Goal: Find specific page/section: Find specific page/section

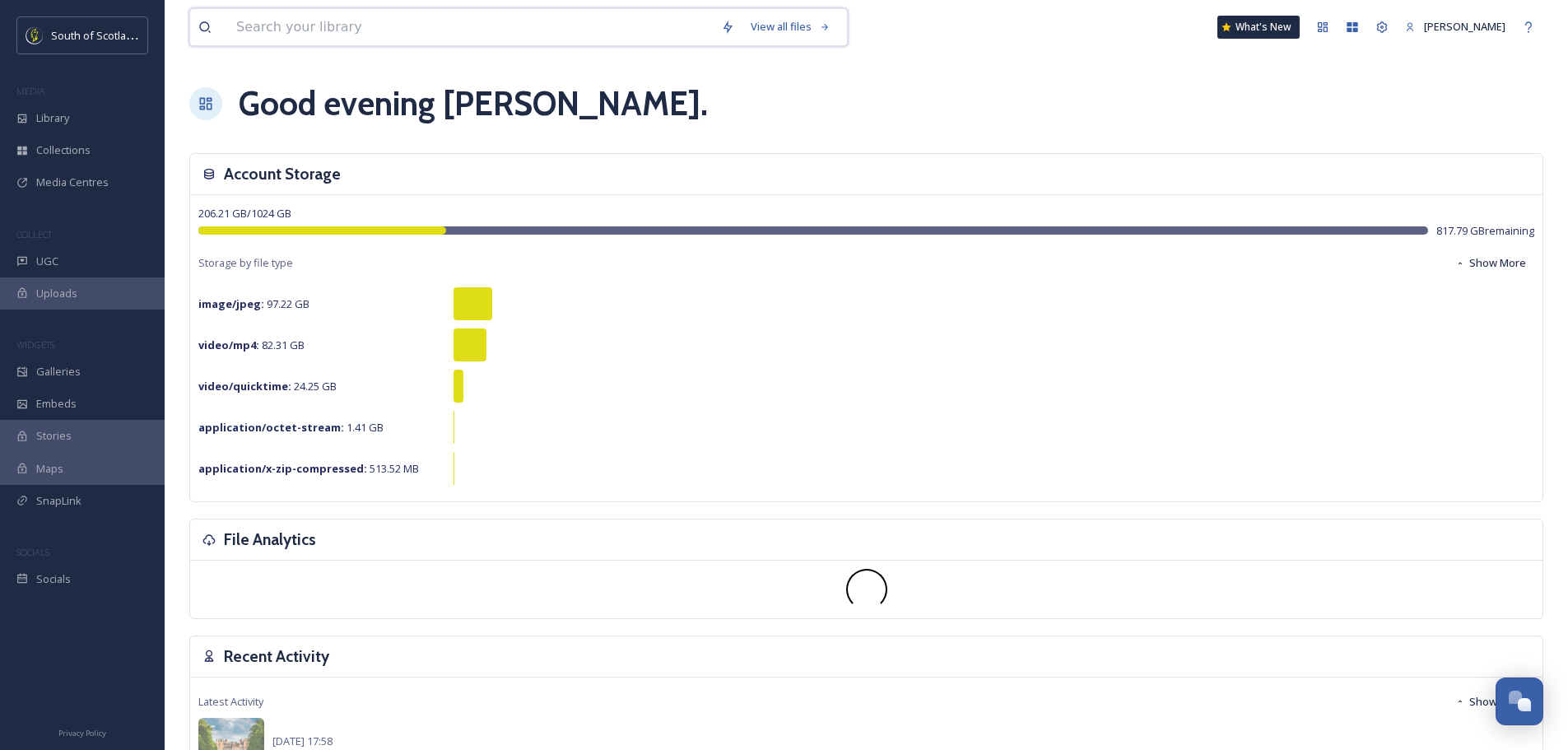
click at [534, 29] on input at bounding box center [470, 27] width 485 height 36
type input "food"
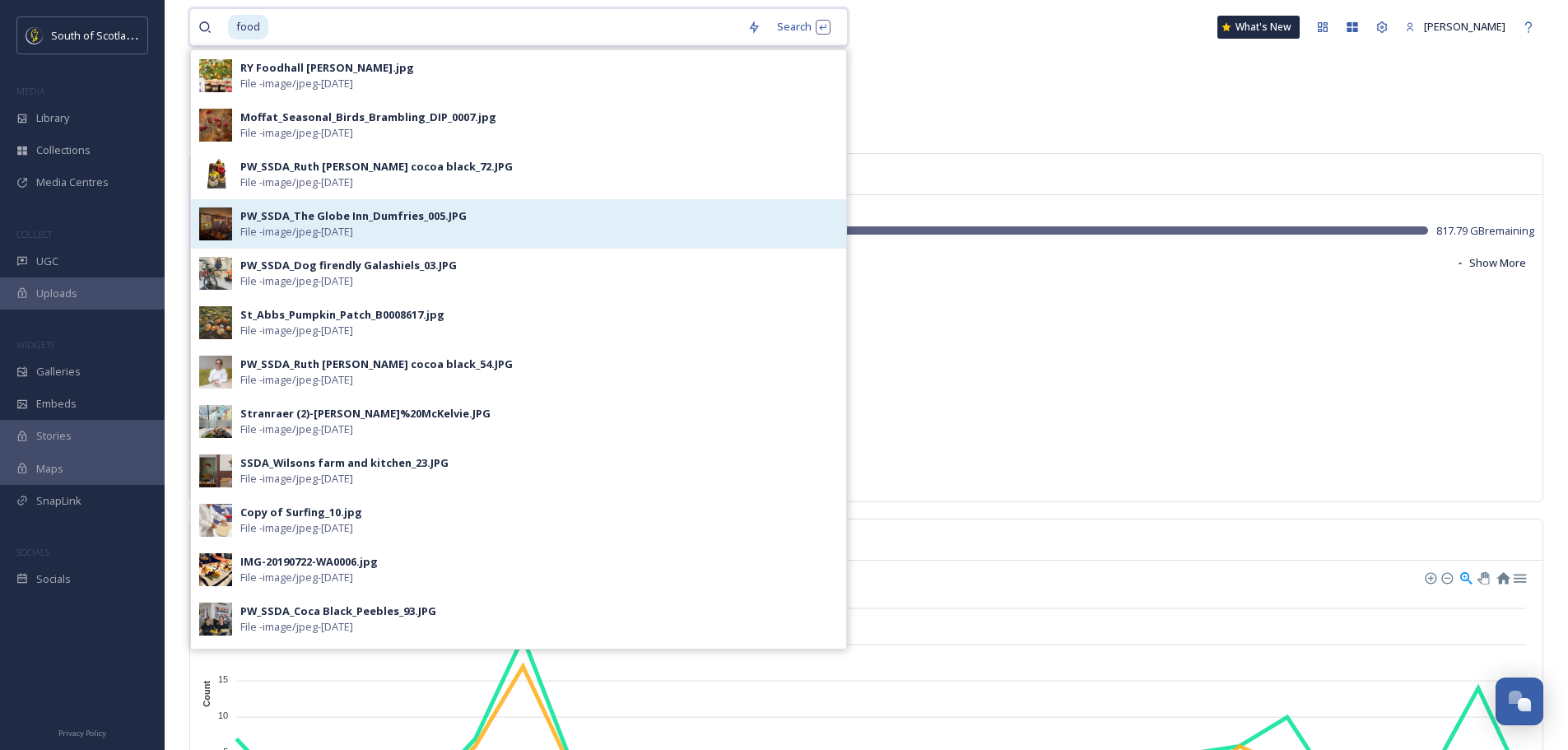
scroll to position [741, 0]
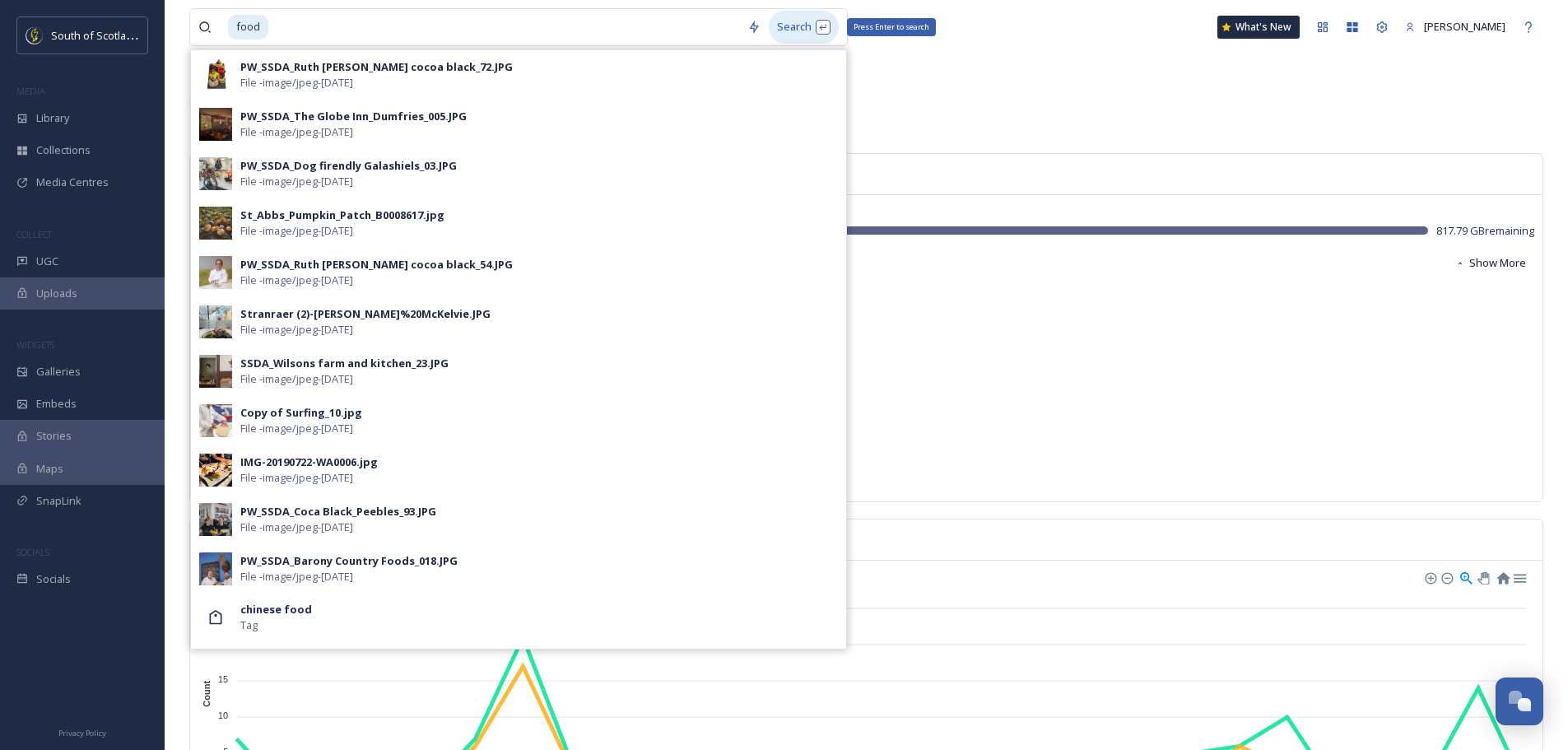
click at [786, 21] on div "Search Press Enter to search" at bounding box center [804, 27] width 70 height 32
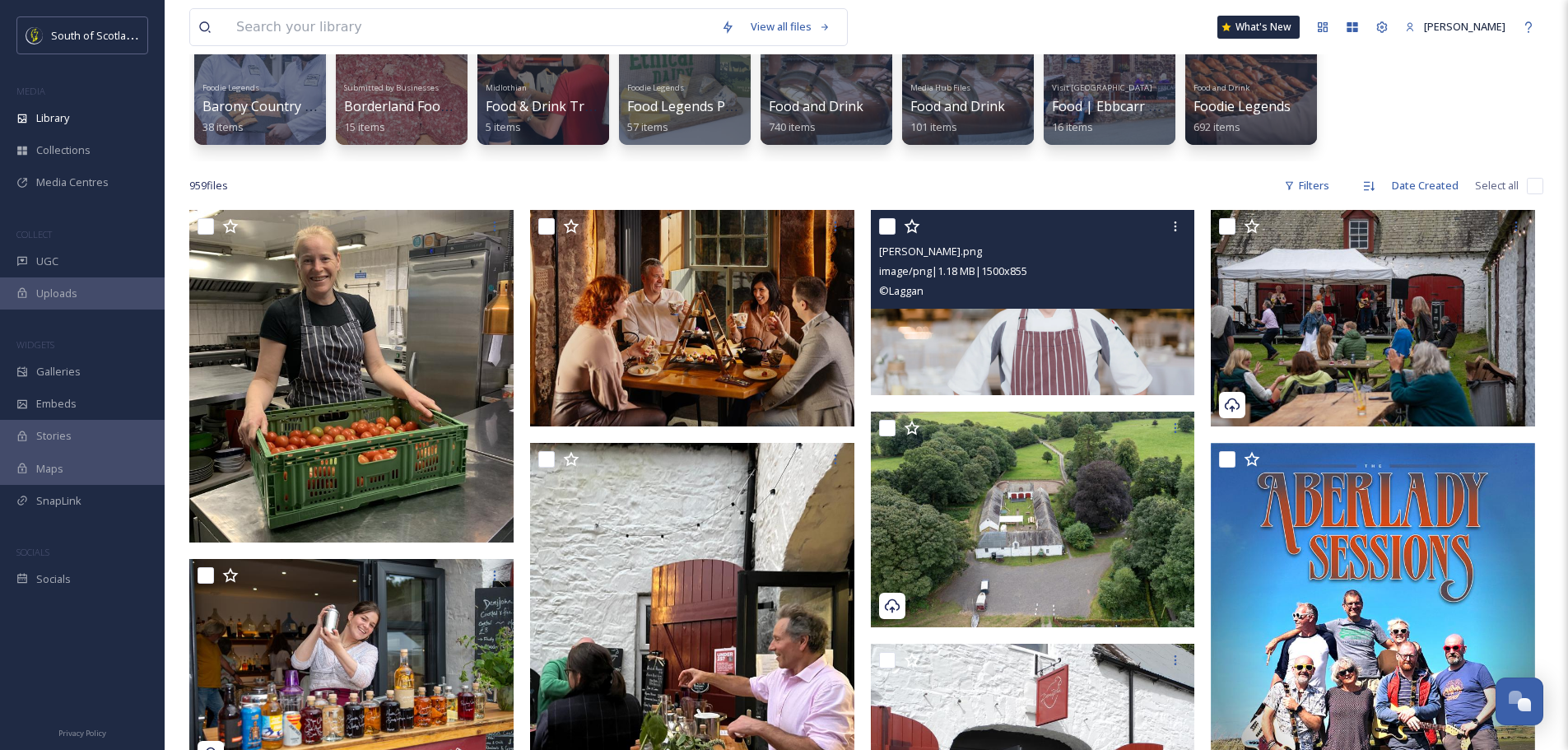
scroll to position [82, 0]
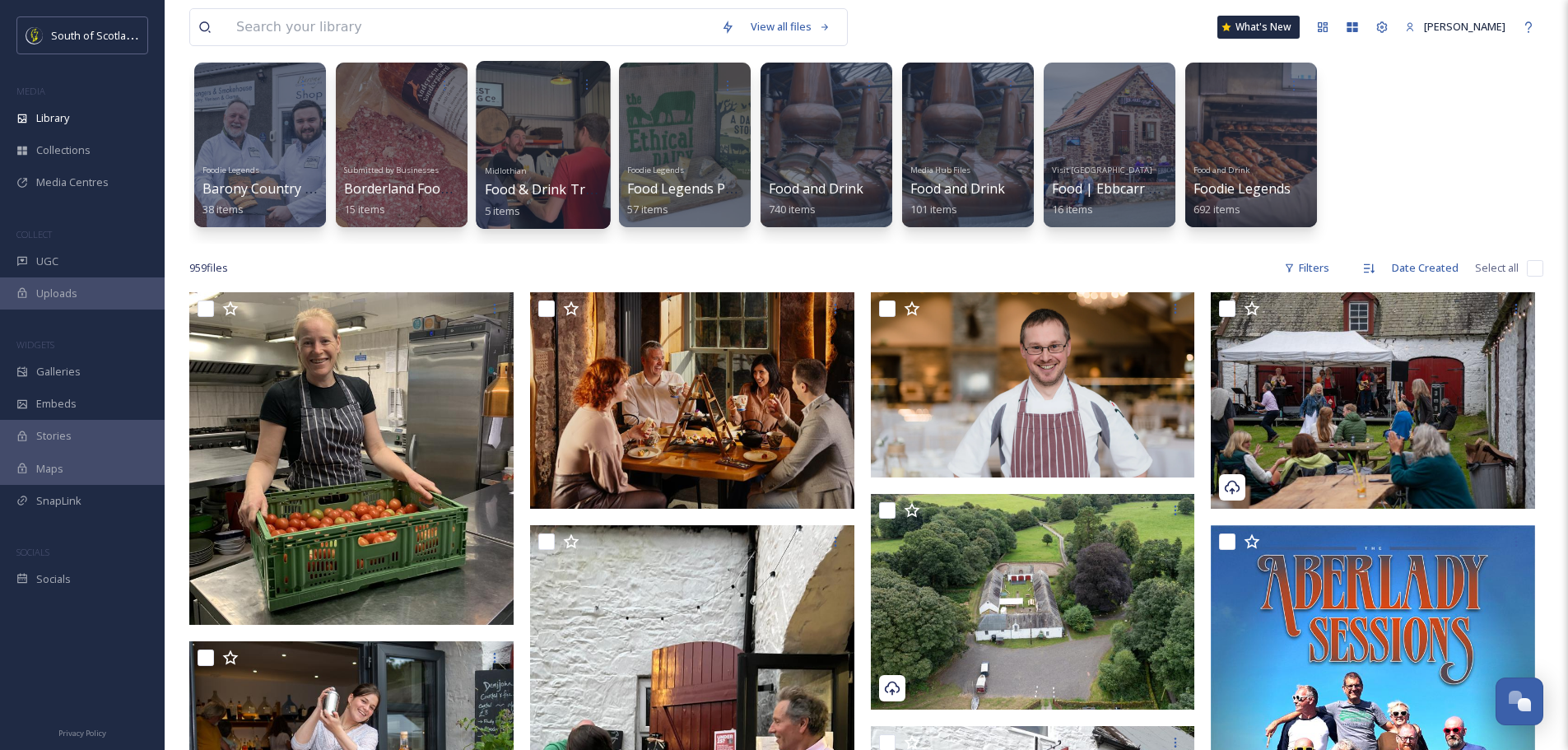
click at [550, 143] on div at bounding box center [543, 145] width 134 height 168
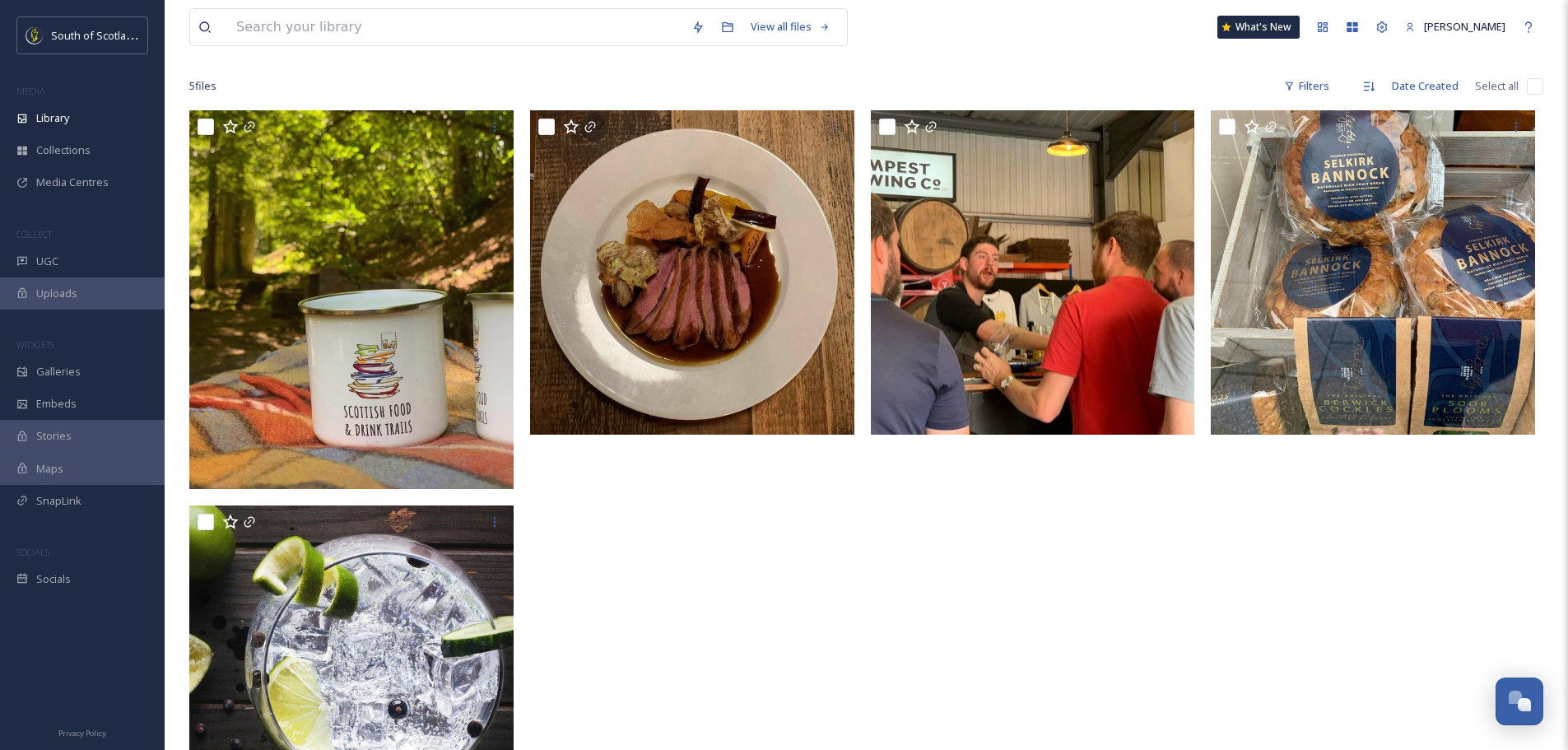
scroll to position [60, 0]
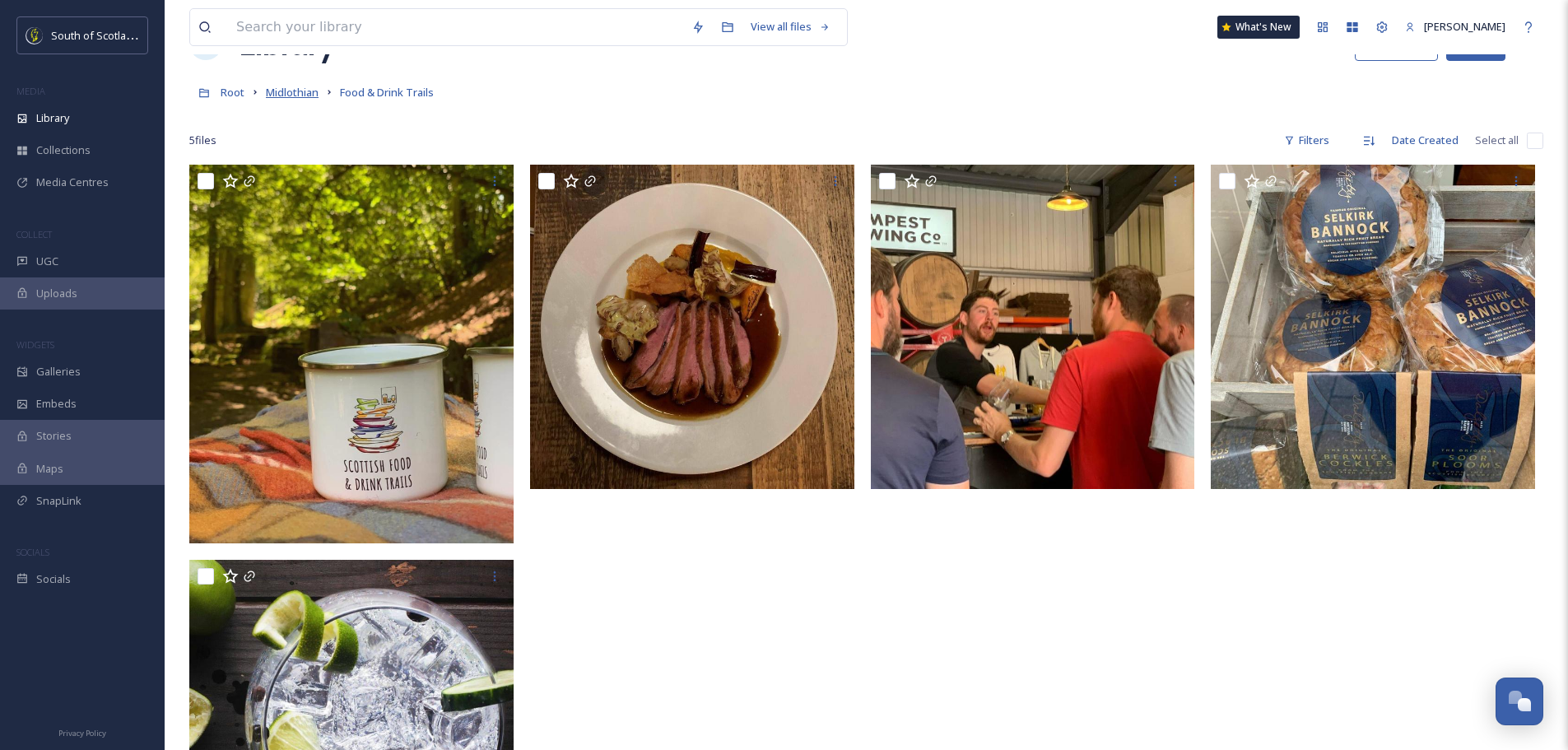
click at [298, 95] on span "Midlothian" at bounding box center [292, 92] width 53 height 14
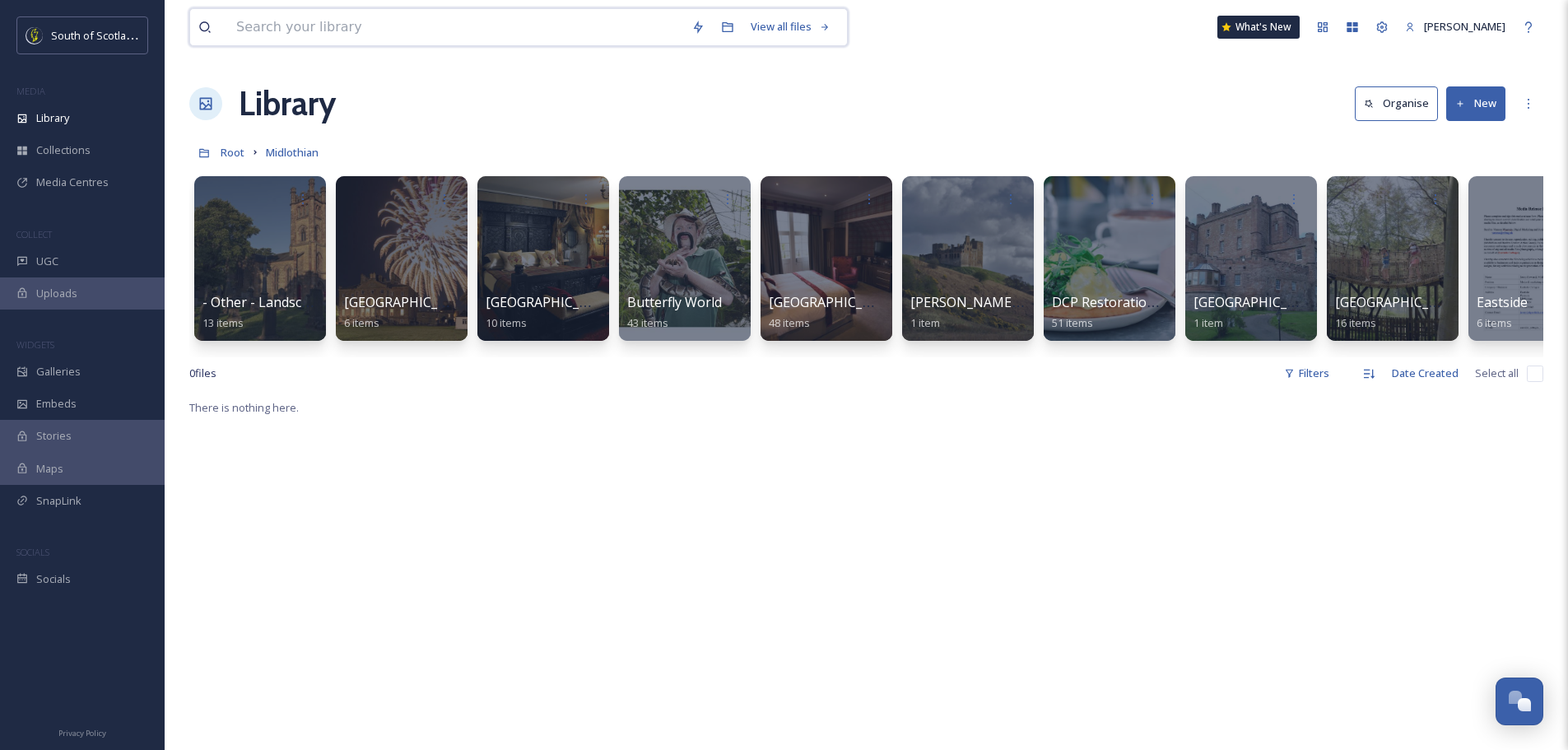
click at [346, 17] on input at bounding box center [455, 27] width 455 height 36
type input "food hubs"
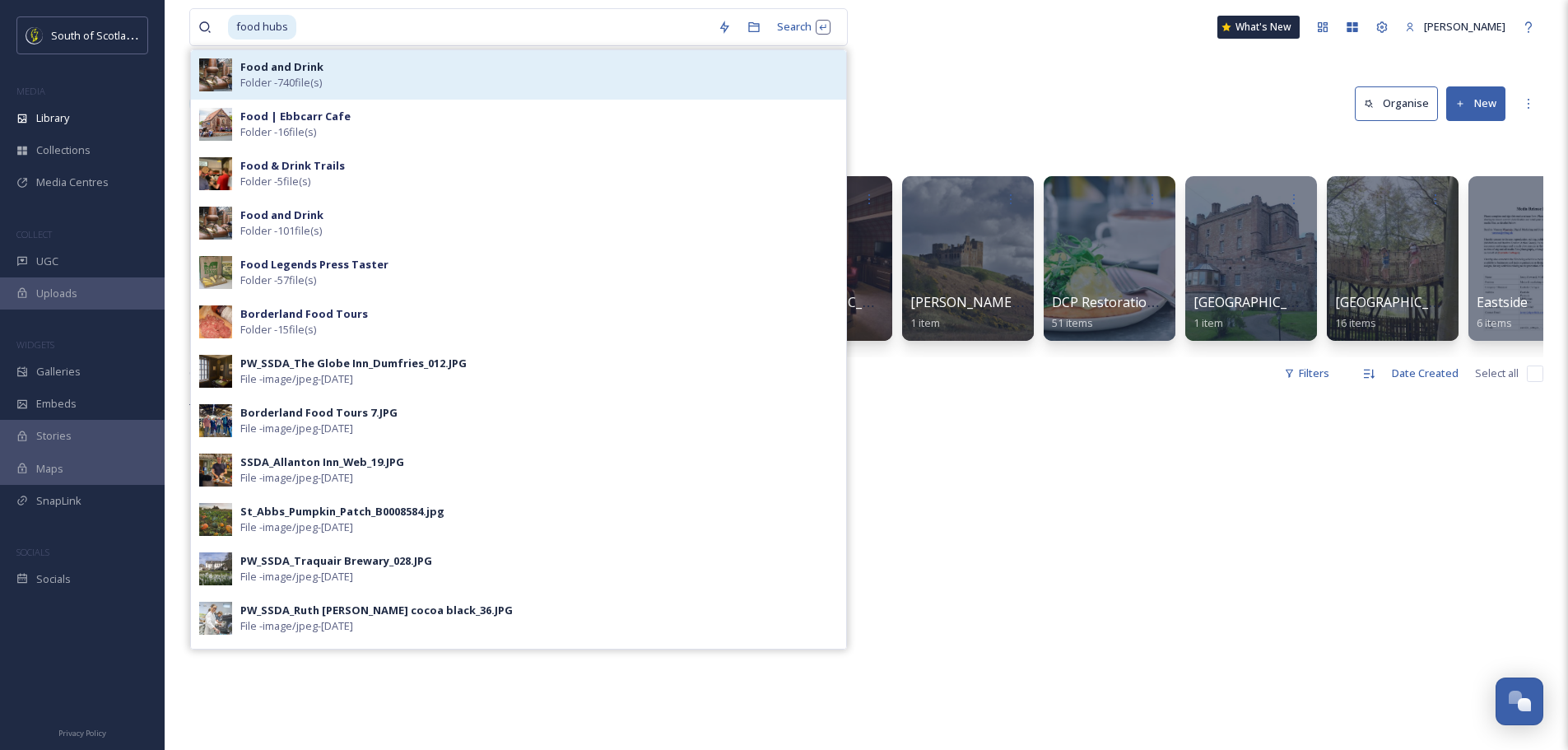
click at [303, 82] on span "Folder - 740 file(s)" at bounding box center [281, 82] width 82 height 15
